Goal: Transaction & Acquisition: Purchase product/service

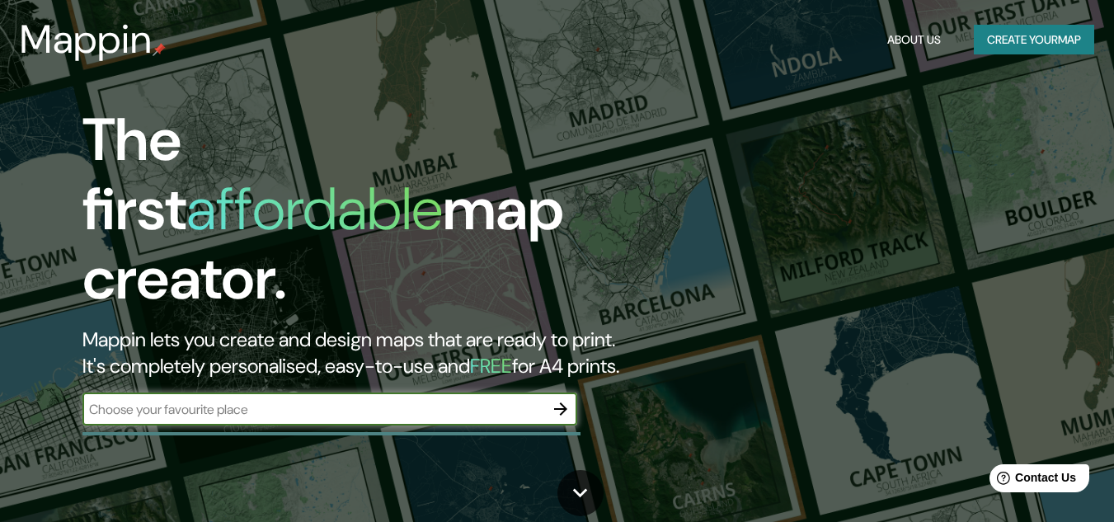
click at [388, 400] on input "text" at bounding box center [313, 409] width 462 height 19
type input "bogota"
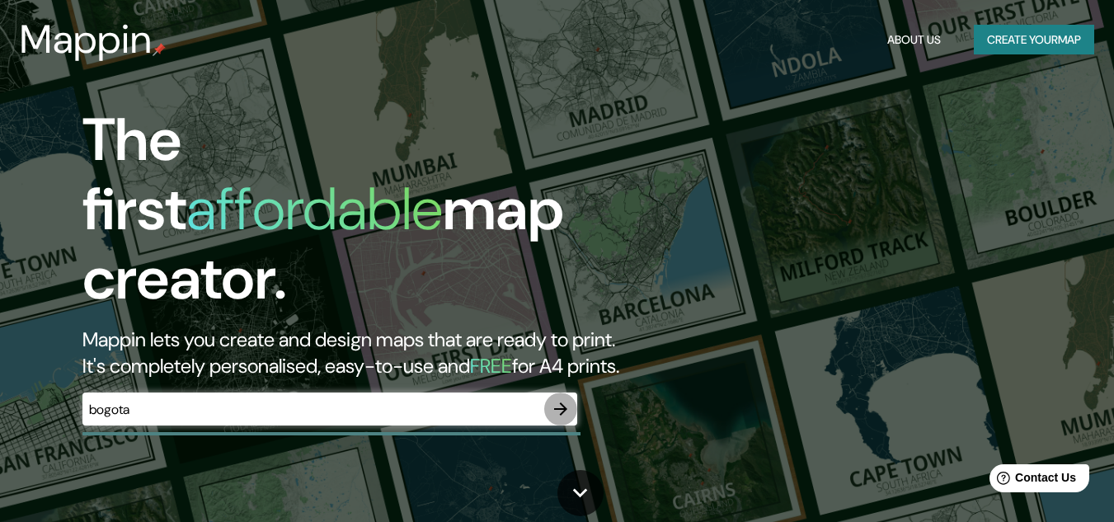
click at [559, 399] on icon "button" at bounding box center [561, 409] width 20 height 20
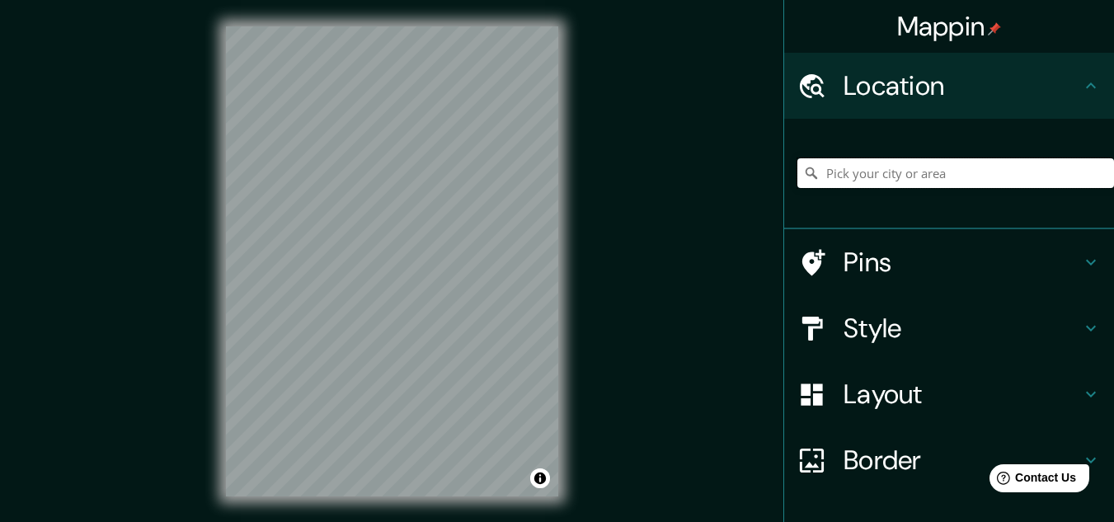
click at [925, 162] on input "Pick your city or area" at bounding box center [955, 173] width 317 height 30
type input "[GEOGRAPHIC_DATA][PERSON_NAME], [GEOGRAPHIC_DATA][PERSON_NAME], [GEOGRAPHIC_DAT…"
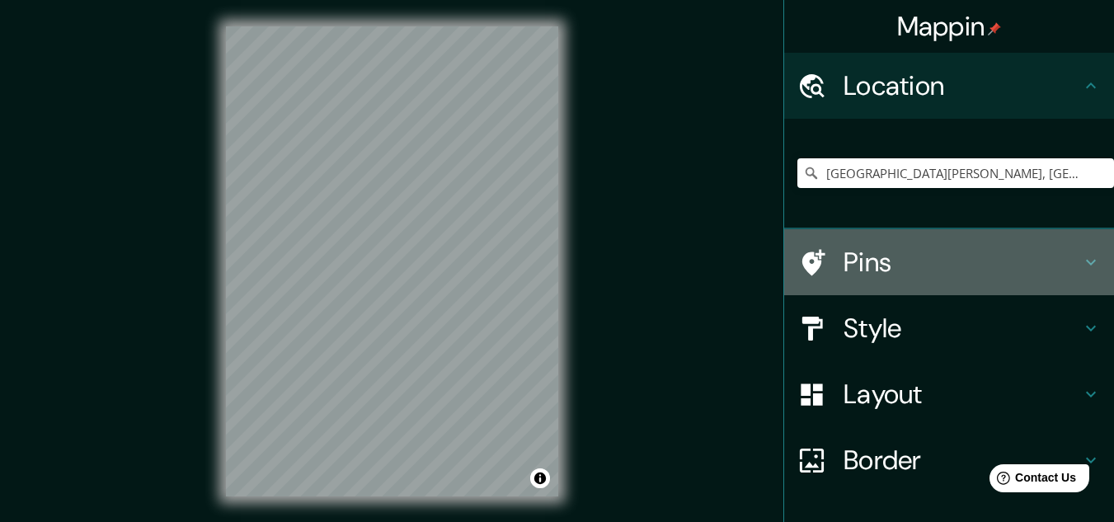
click at [881, 256] on h4 "Pins" at bounding box center [962, 262] width 237 height 33
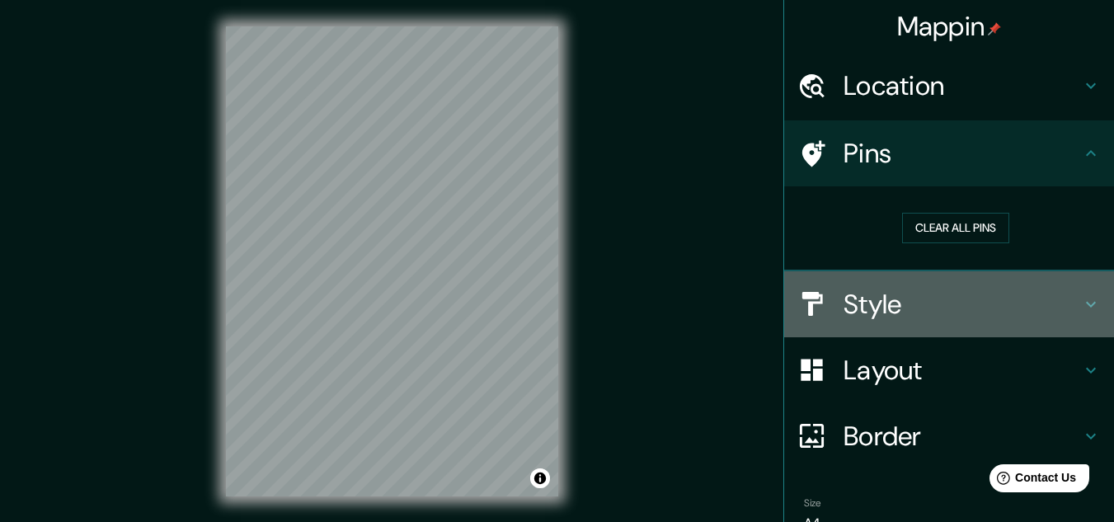
click at [849, 301] on h4 "Style" at bounding box center [962, 304] width 237 height 33
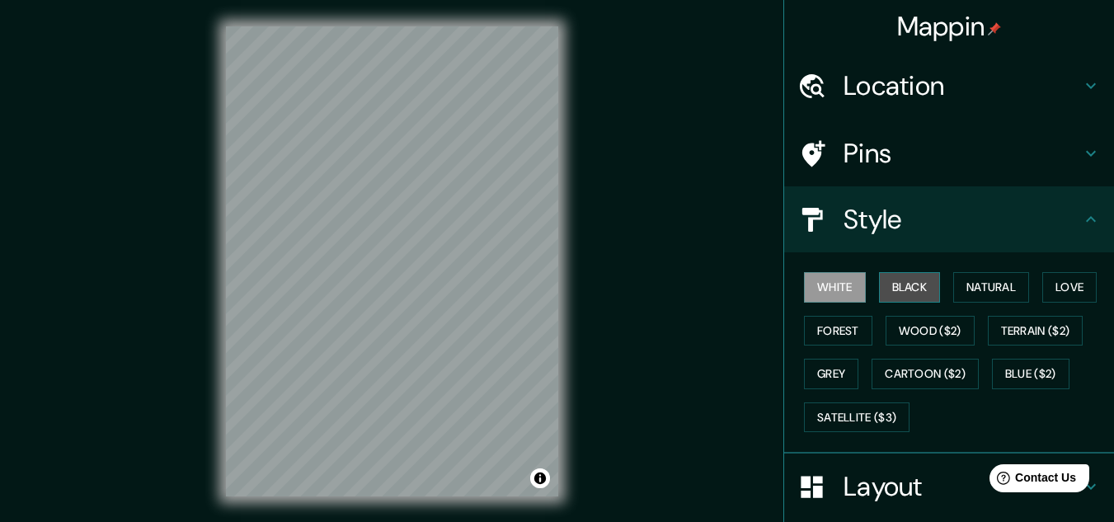
click at [895, 289] on button "Black" at bounding box center [910, 287] width 62 height 31
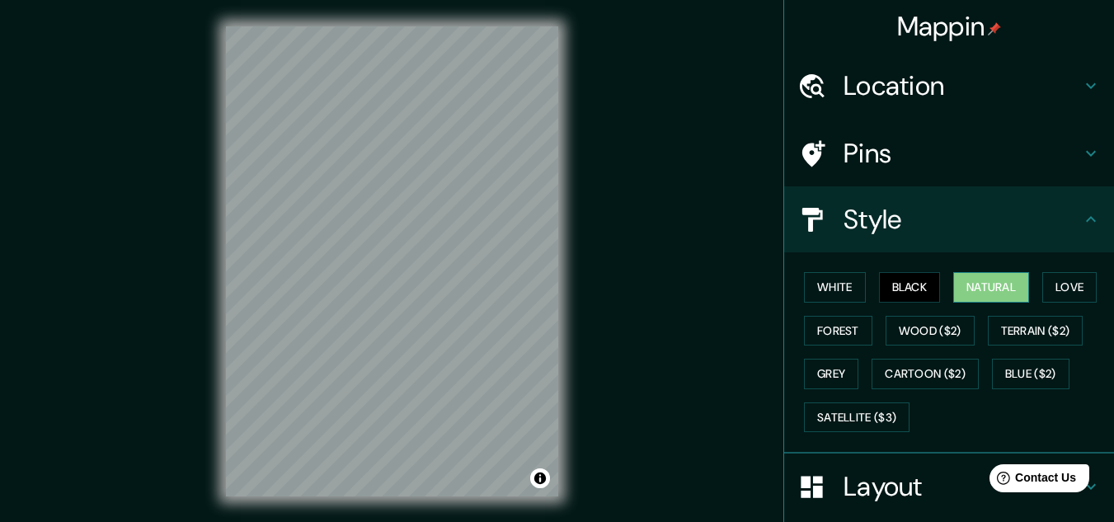
click at [984, 289] on button "Natural" at bounding box center [991, 287] width 76 height 31
click at [1052, 292] on button "Love" at bounding box center [1069, 287] width 54 height 31
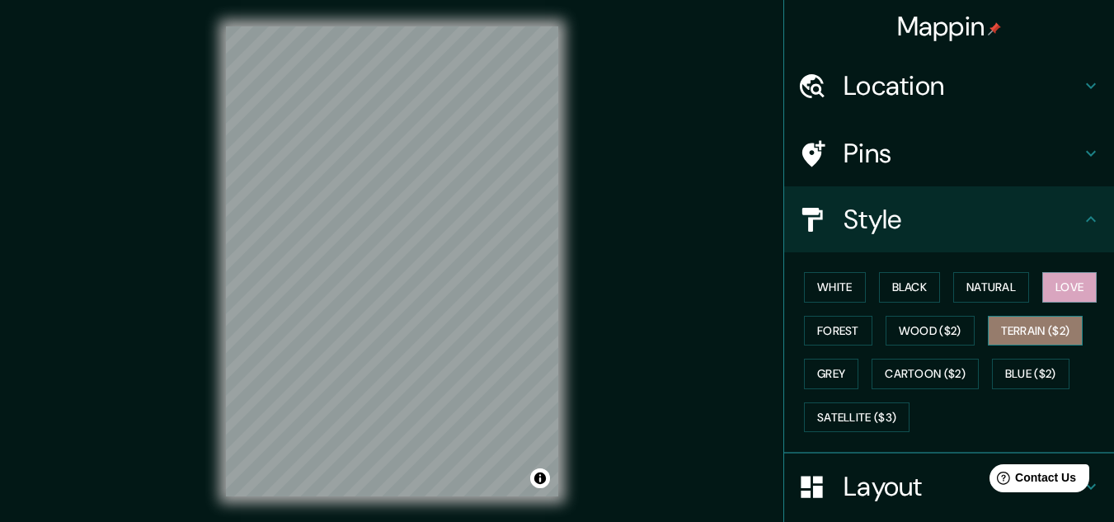
click at [1045, 331] on button "Terrain ($2)" at bounding box center [1036, 331] width 96 height 31
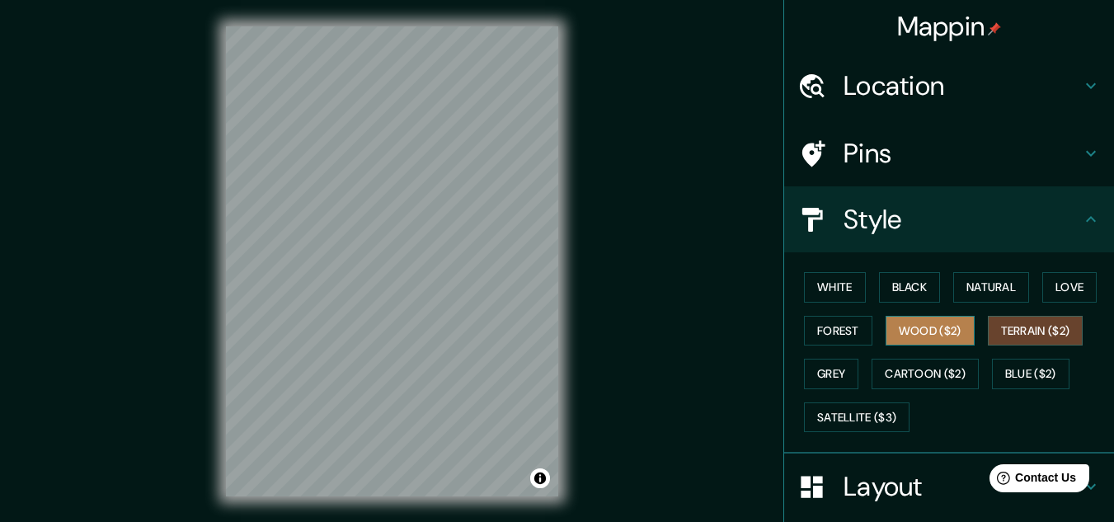
click at [938, 333] on button "Wood ($2)" at bounding box center [930, 331] width 89 height 31
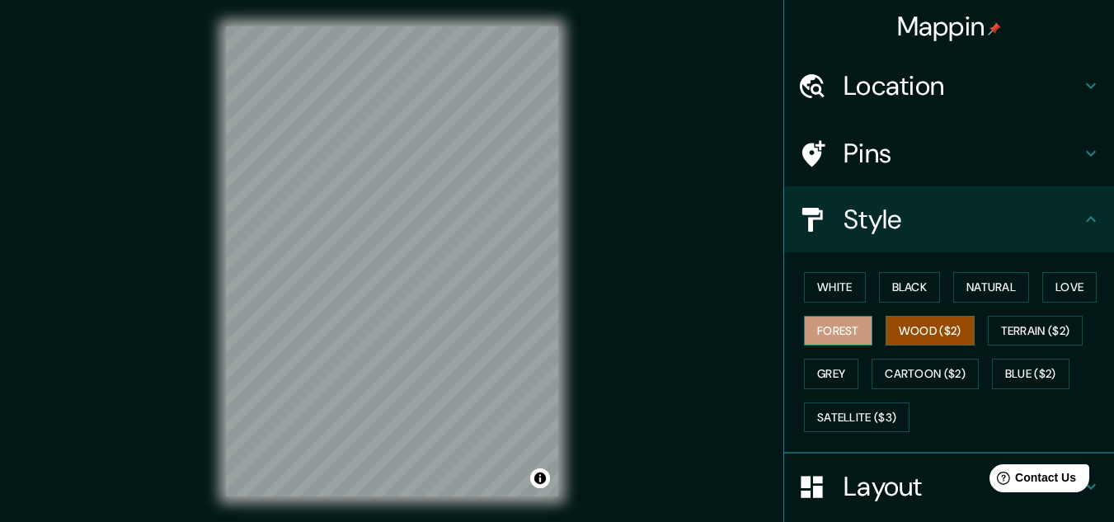
click at [844, 333] on button "Forest" at bounding box center [838, 331] width 68 height 31
click at [834, 375] on button "Grey" at bounding box center [831, 374] width 54 height 31
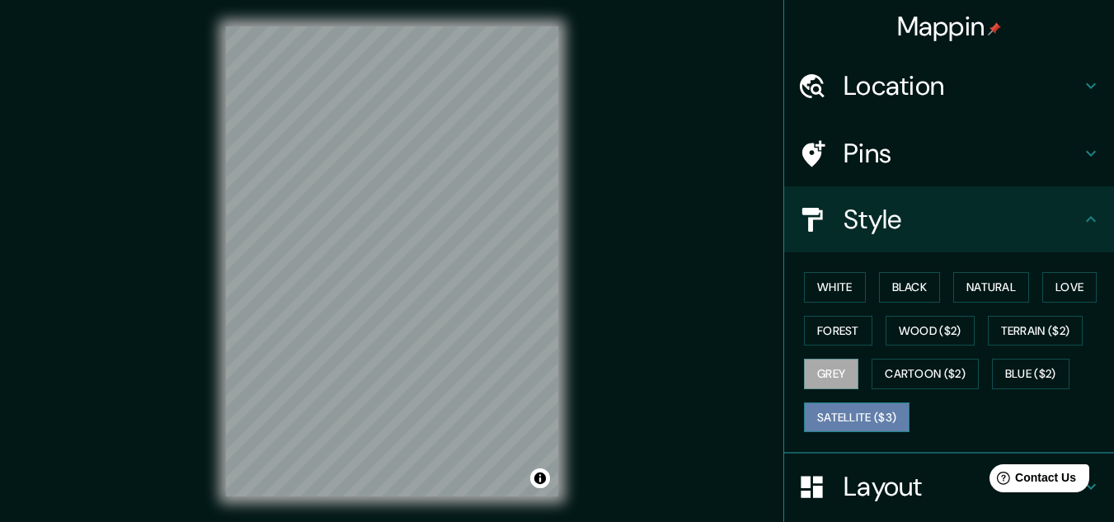
click at [854, 413] on button "Satellite ($3)" at bounding box center [857, 417] width 106 height 31
click at [566, 270] on div "© Mapbox © OpenStreetMap Improve this map © Maxar" at bounding box center [392, 261] width 385 height 523
